Goal: Check status: Check status

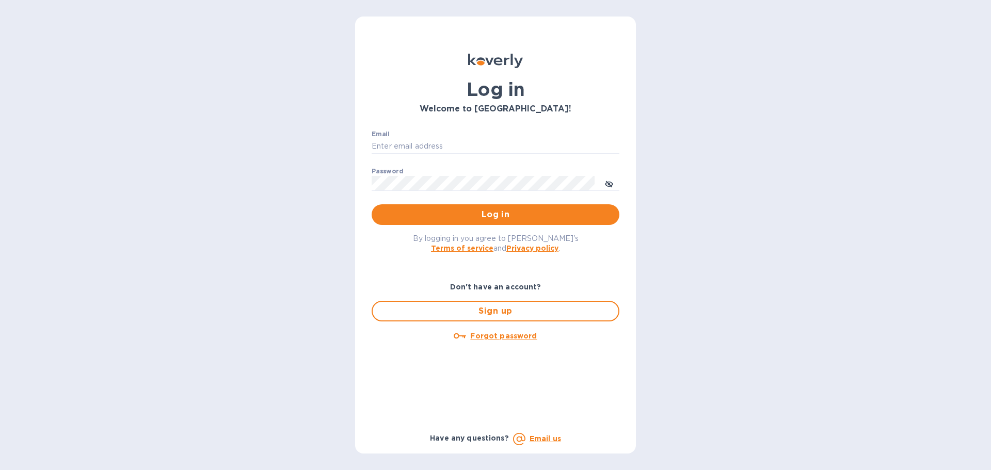
type input "[EMAIL_ADDRESS][DOMAIN_NAME]"
click at [407, 204] on p "​" at bounding box center [496, 199] width 248 height 12
click at [408, 215] on span "Log in" at bounding box center [495, 215] width 231 height 12
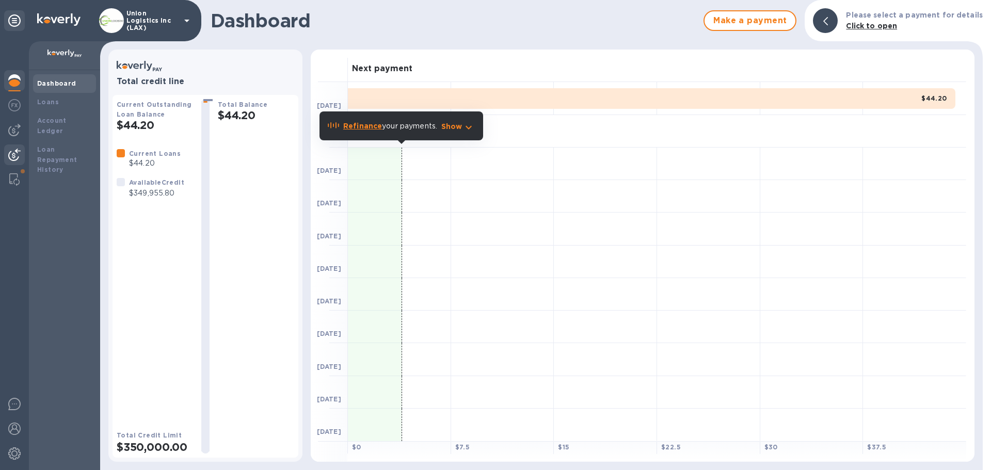
click at [16, 155] on img at bounding box center [14, 155] width 12 height 12
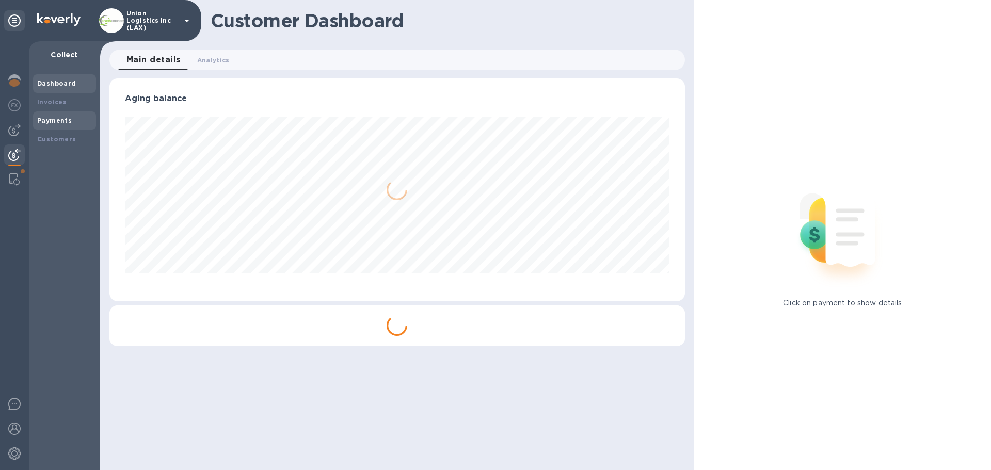
scroll to position [223, 575]
click at [60, 124] on div "Payments" at bounding box center [64, 121] width 55 height 10
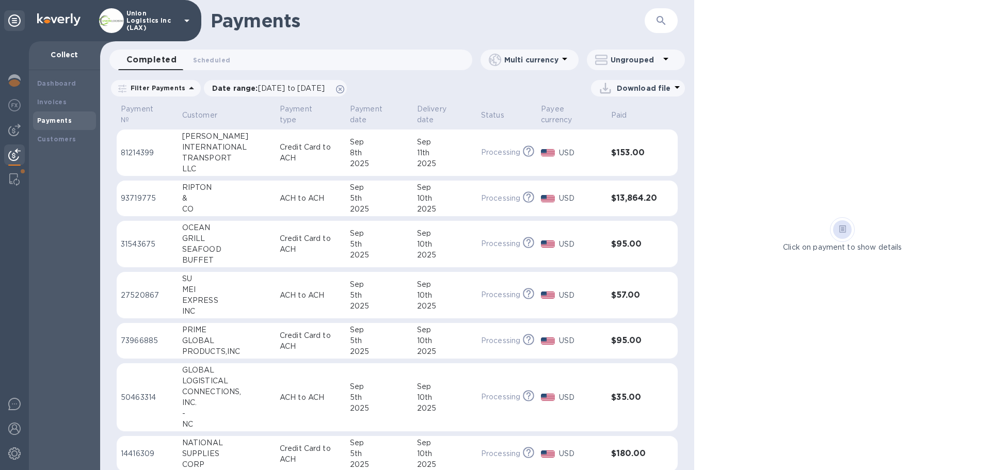
click at [284, 149] on p "Credit Card to ACH" at bounding box center [311, 153] width 62 height 22
